Goal: Transaction & Acquisition: Purchase product/service

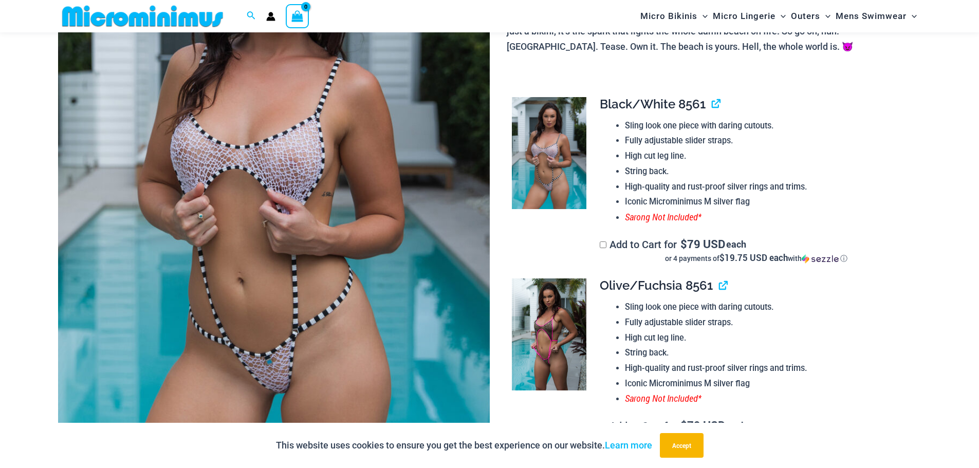
scroll to position [300, 0]
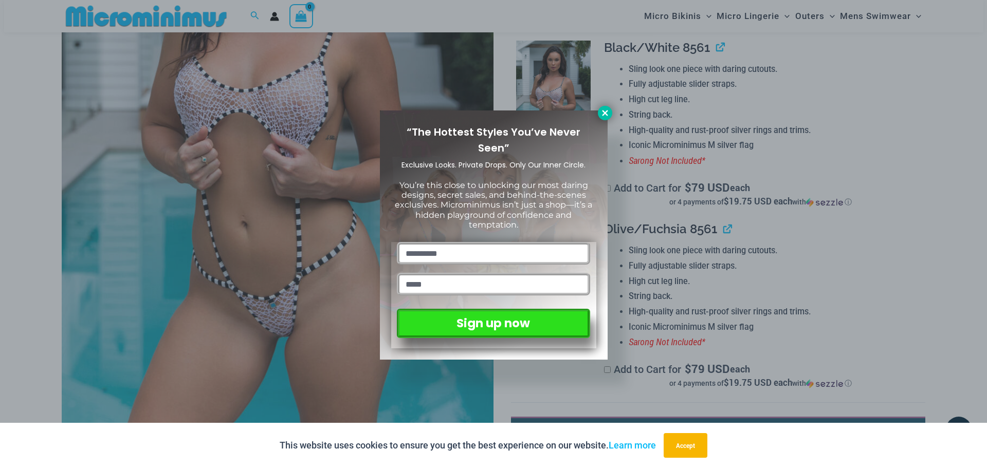
click at [605, 110] on icon at bounding box center [604, 112] width 9 height 9
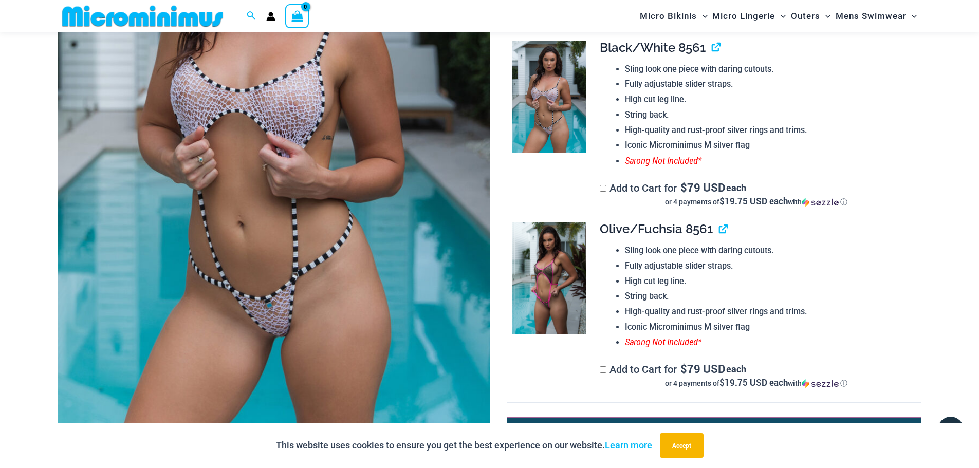
click at [329, 252] on img at bounding box center [274, 117] width 432 height 648
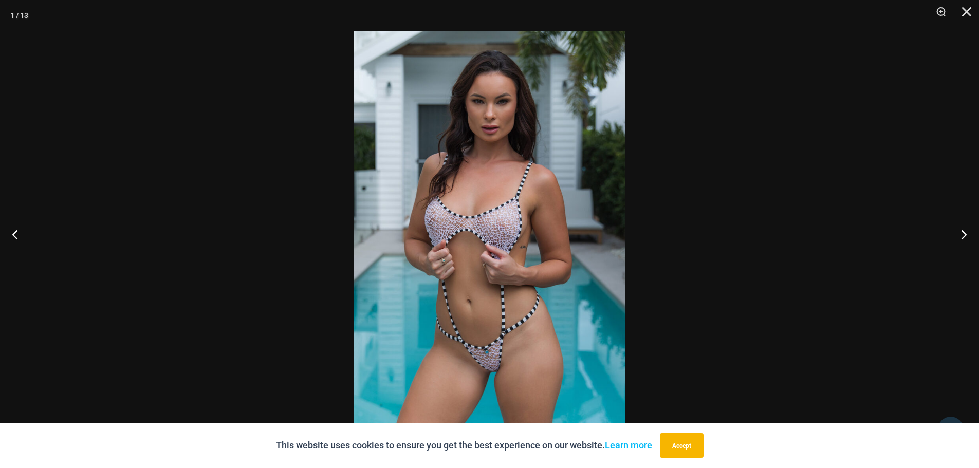
click at [504, 274] on img at bounding box center [489, 234] width 271 height 406
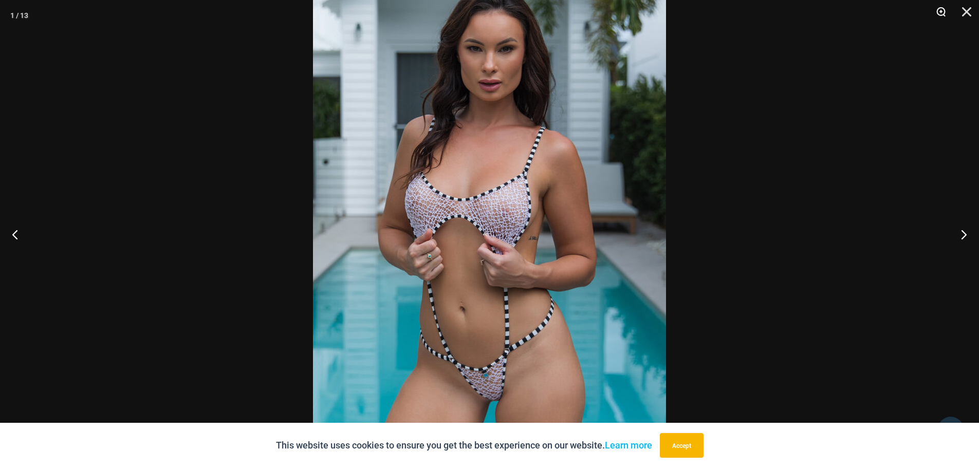
click at [943, 9] on button "Zoom" at bounding box center [938, 15] width 26 height 31
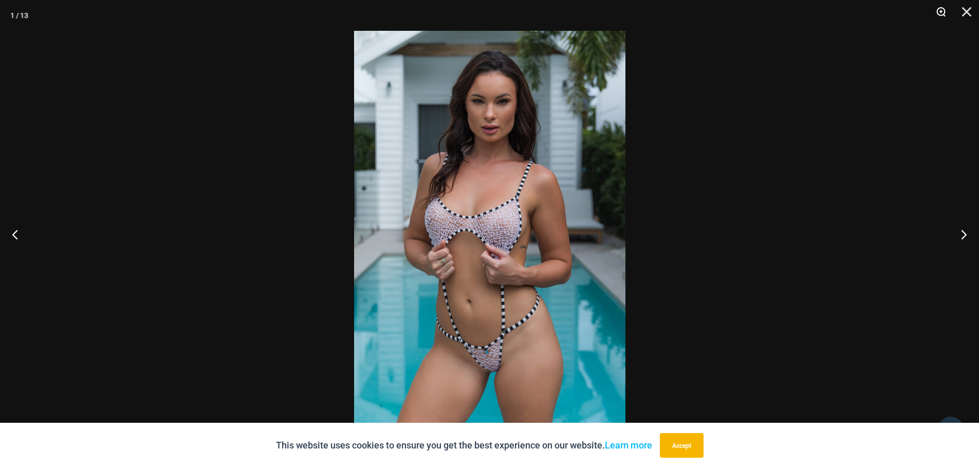
click at [943, 9] on button "Zoom" at bounding box center [938, 15] width 26 height 31
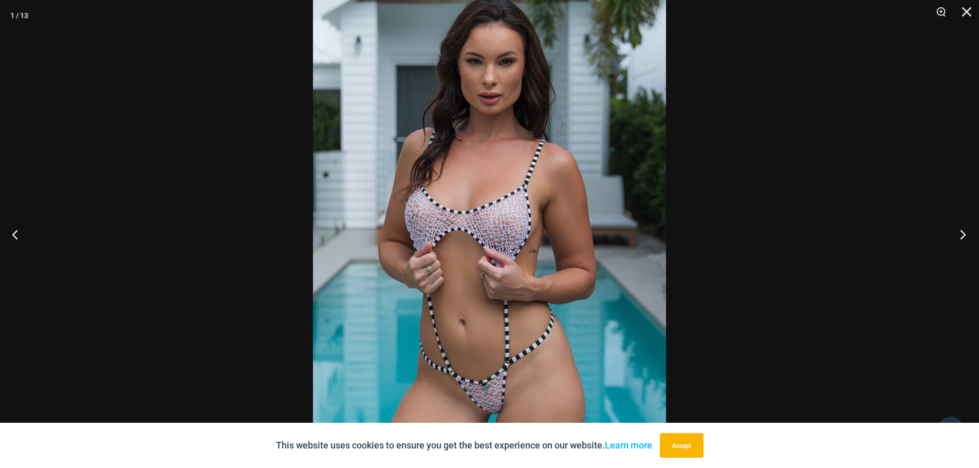
click at [967, 227] on button "Next" at bounding box center [959, 234] width 39 height 51
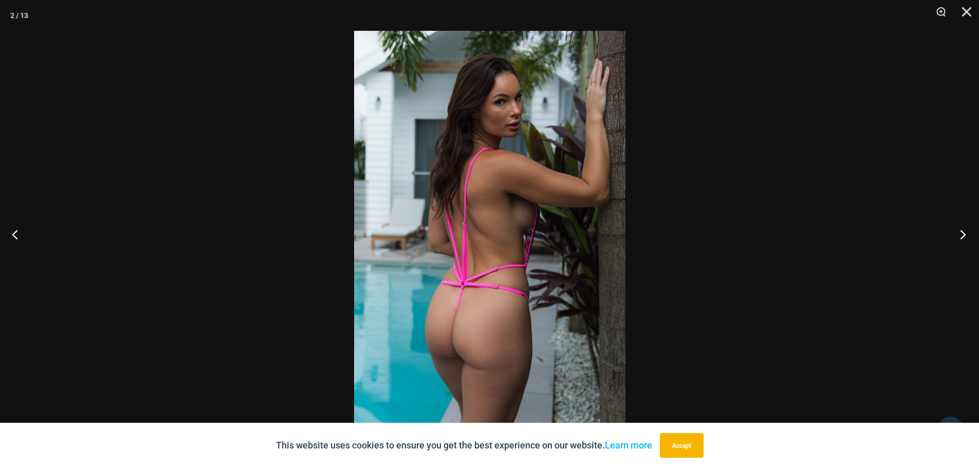
click at [967, 227] on button "Next" at bounding box center [959, 234] width 39 height 51
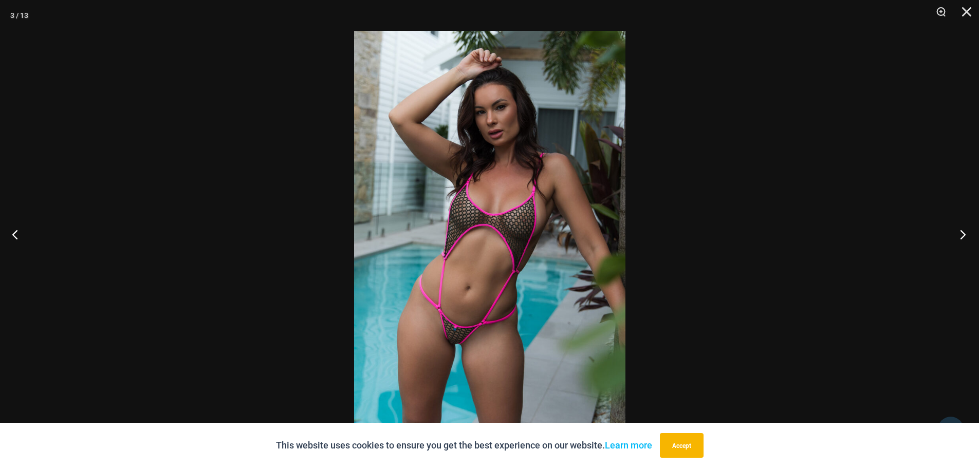
click at [967, 227] on button "Next" at bounding box center [959, 234] width 39 height 51
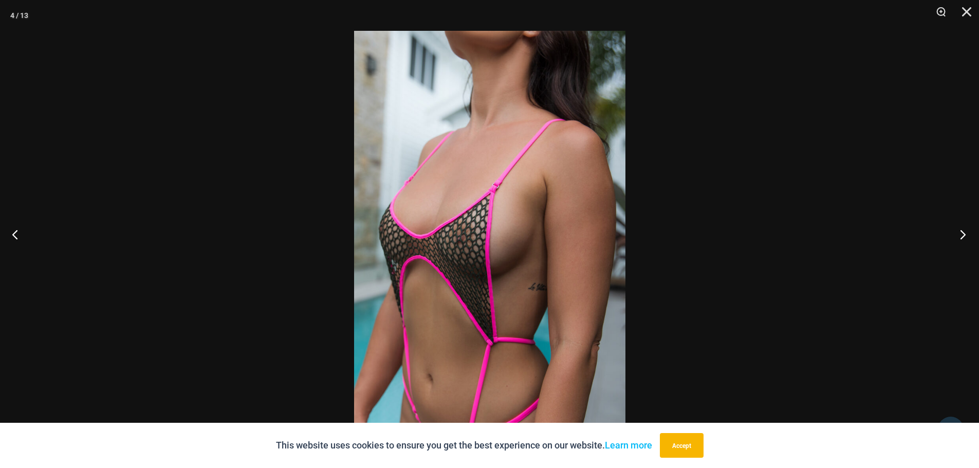
click at [967, 227] on button "Next" at bounding box center [959, 234] width 39 height 51
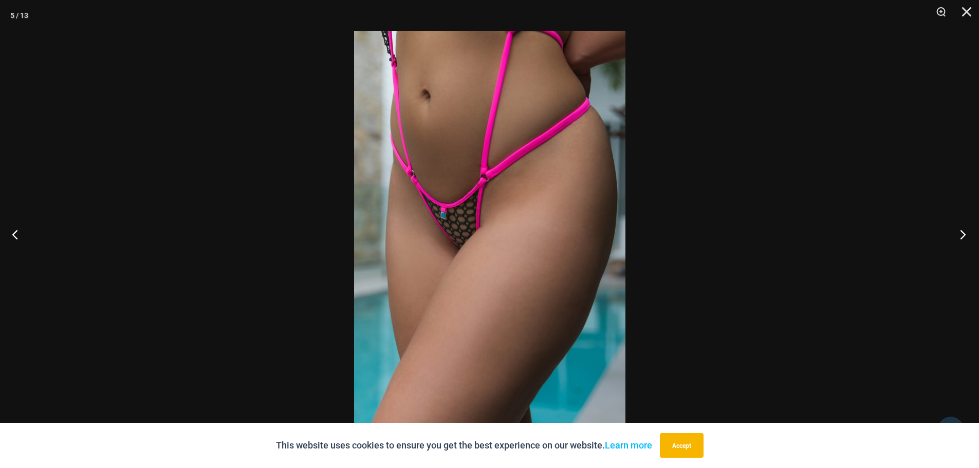
click at [967, 227] on button "Next" at bounding box center [959, 234] width 39 height 51
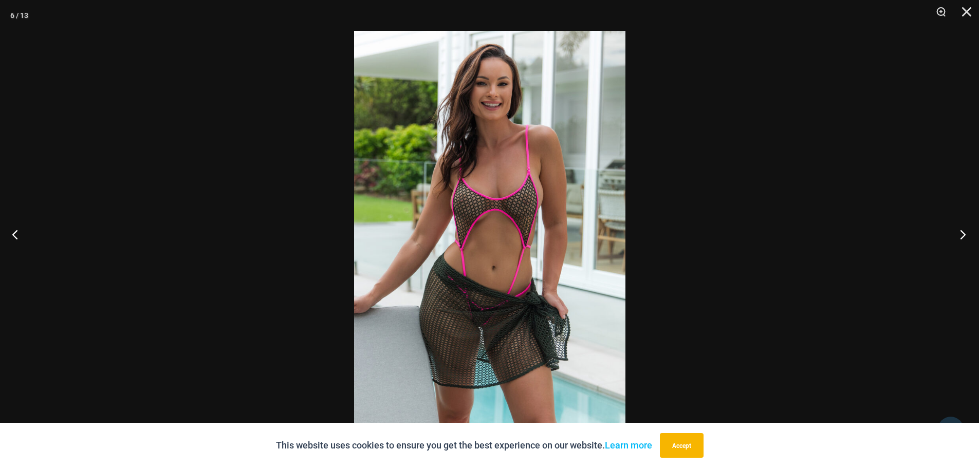
click at [967, 227] on button "Next" at bounding box center [959, 234] width 39 height 51
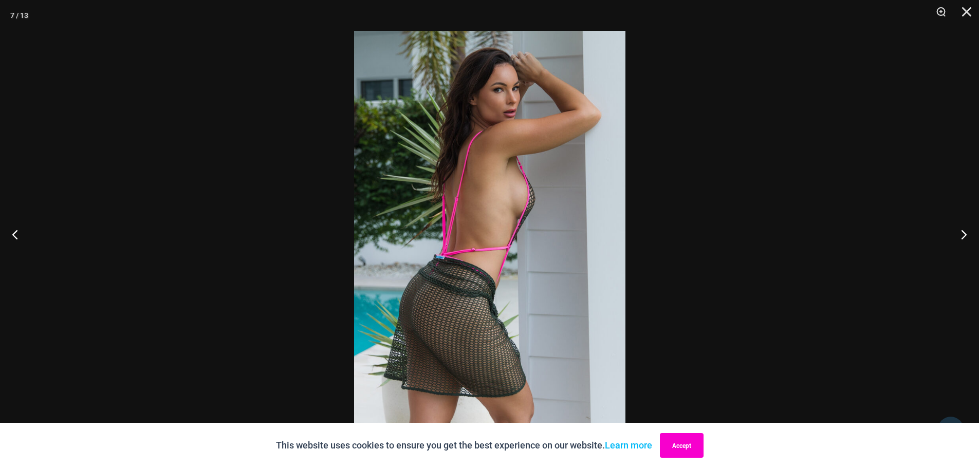
click at [689, 454] on button "Accept" at bounding box center [682, 445] width 44 height 25
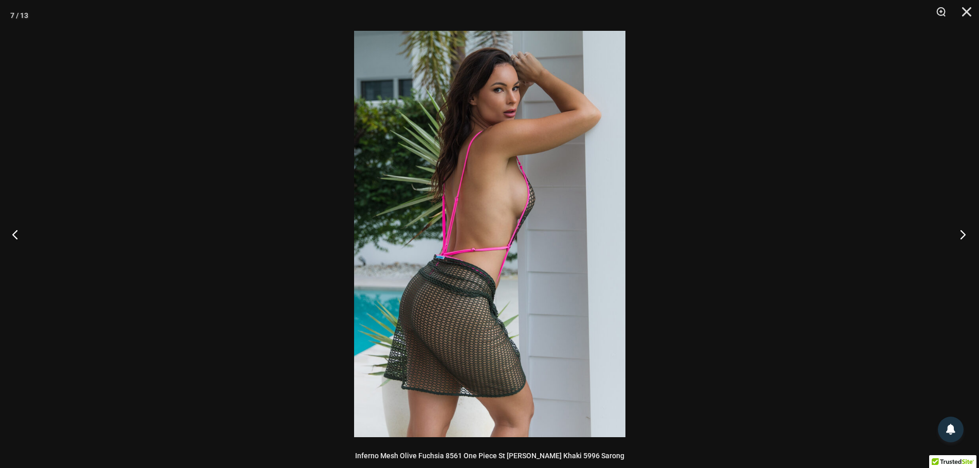
click at [965, 232] on button "Next" at bounding box center [959, 234] width 39 height 51
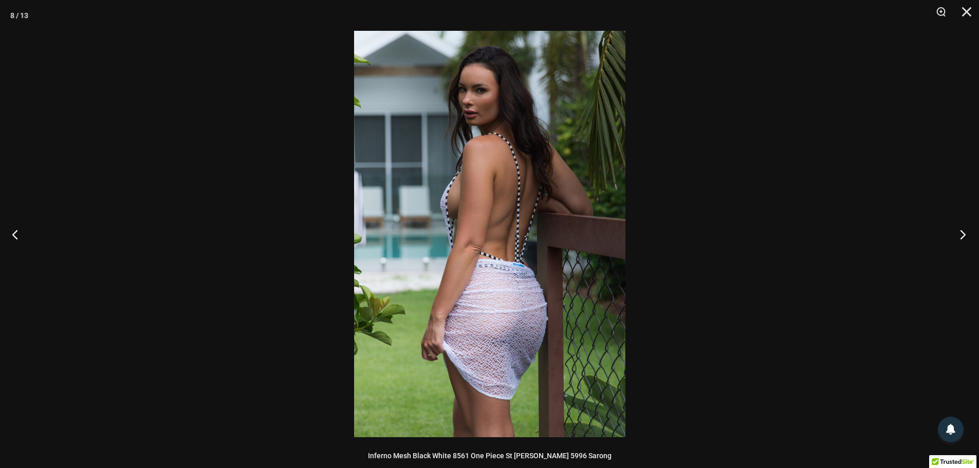
click at [965, 232] on button "Next" at bounding box center [959, 234] width 39 height 51
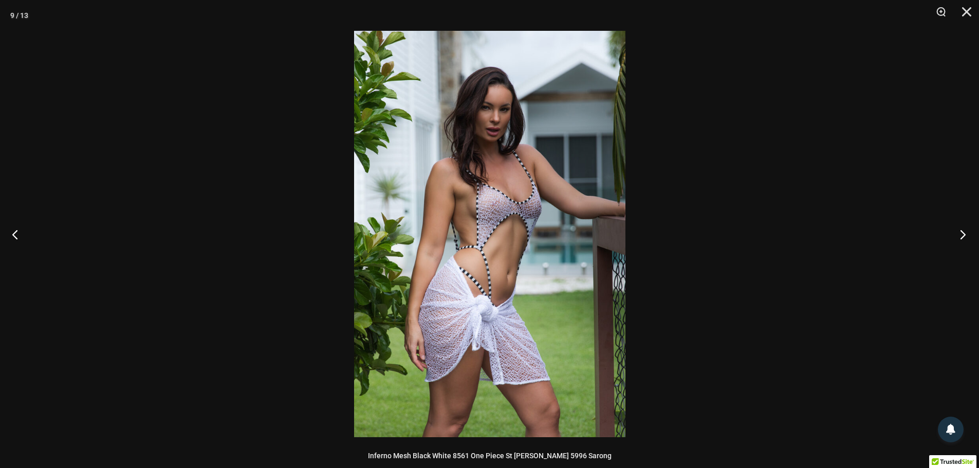
click at [965, 232] on button "Next" at bounding box center [959, 234] width 39 height 51
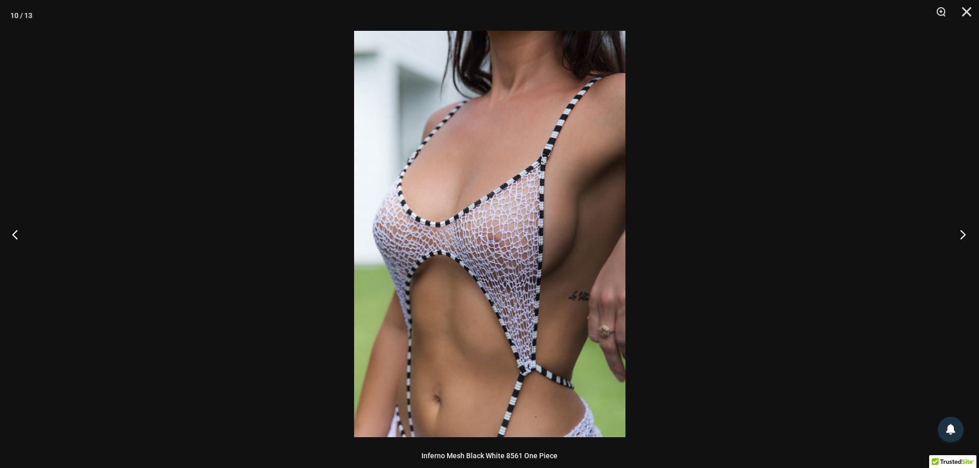
click at [965, 232] on button "Next" at bounding box center [959, 234] width 39 height 51
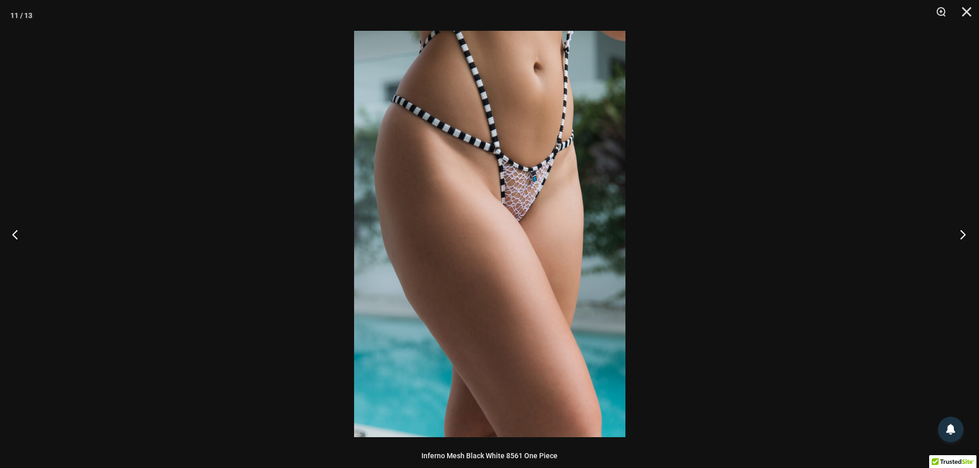
click at [965, 232] on button "Next" at bounding box center [959, 234] width 39 height 51
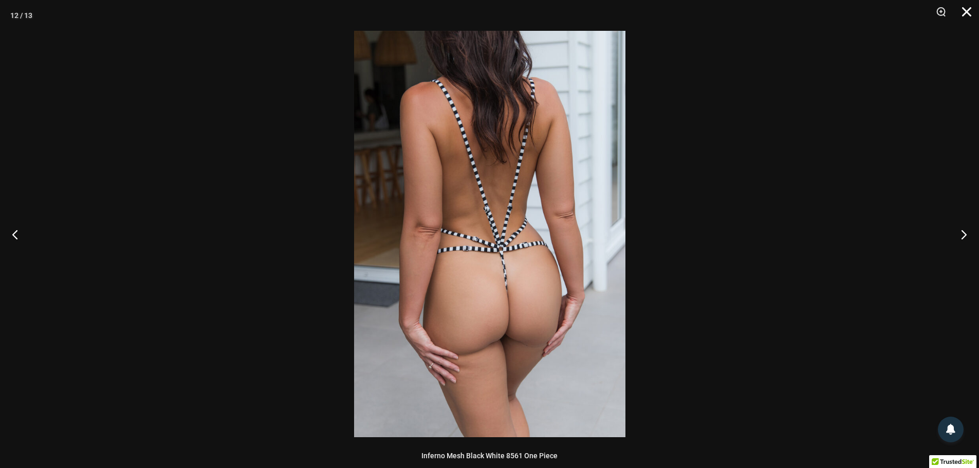
click at [961, 10] on button "Close" at bounding box center [963, 15] width 26 height 31
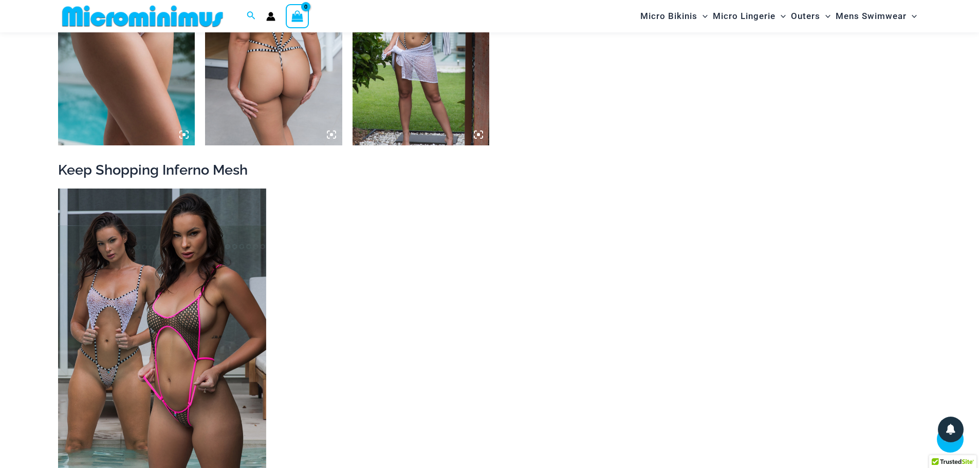
scroll to position [1482, 0]
